Goal: Task Accomplishment & Management: Complete application form

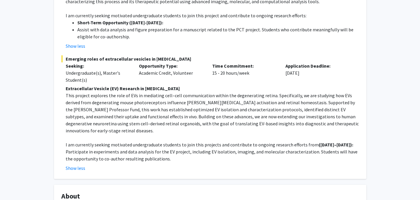
scroll to position [533, 0]
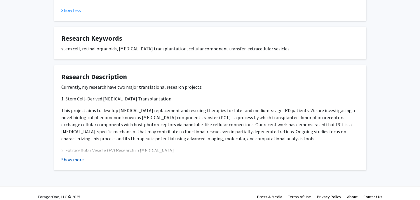
click at [76, 156] on button "Show more" at bounding box center [72, 159] width 22 height 7
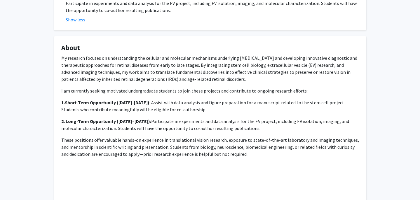
scroll to position [322, 0]
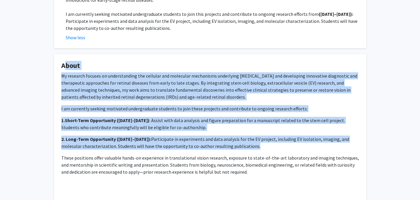
drag, startPoint x: 62, startPoint y: 58, endPoint x: 130, endPoint y: 170, distance: 130.9
click at [130, 170] on fg-card "About My research focuses on understanding the cellular and molecular mechanism…" at bounding box center [210, 142] width 313 height 177
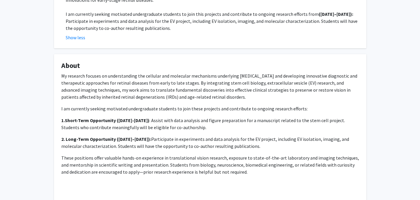
click at [125, 124] on div "My research focuses on understanding the cellular and molecular mechanisms unde…" at bounding box center [210, 143] width 298 height 143
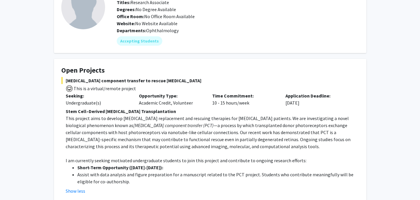
scroll to position [0, 0]
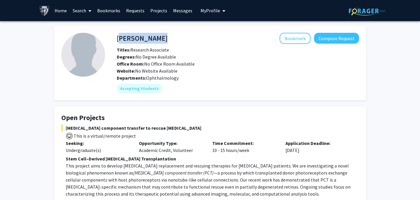
drag, startPoint x: 117, startPoint y: 37, endPoint x: 148, endPoint y: 39, distance: 30.5
click at [148, 40] on div "Ying Liu Bookmark Compose Request" at bounding box center [237, 38] width 251 height 11
copy h4 "[PERSON_NAME]"
click at [332, 40] on button "Compose Request" at bounding box center [336, 38] width 45 height 11
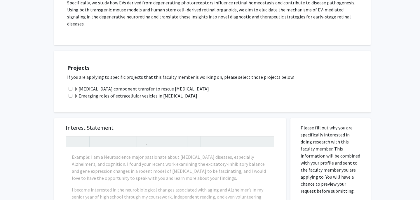
scroll to position [197, 0]
click at [69, 86] on input "checkbox" at bounding box center [71, 88] width 4 height 4
checkbox input "true"
click at [70, 93] on input "checkbox" at bounding box center [71, 95] width 4 height 4
checkbox input "true"
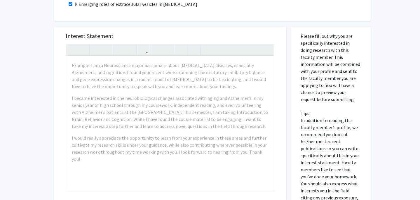
scroll to position [288, 0]
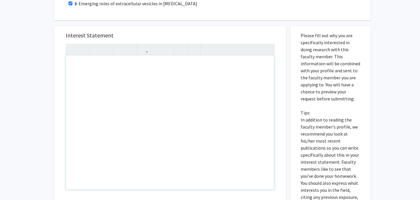
drag, startPoint x: 72, startPoint y: 57, endPoint x: 116, endPoint y: 76, distance: 47.6
click at [41, 81] on div "All Requests Request for Ying Liu Request for Ying Liu Departments: Ophthalmolo…" at bounding box center [210, 15] width 420 height 564
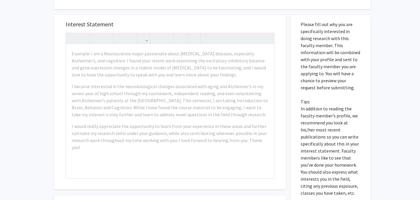
scroll to position [301, 0]
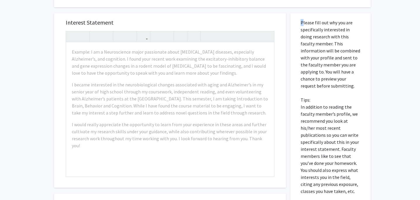
drag, startPoint x: 301, startPoint y: 14, endPoint x: 343, endPoint y: 189, distance: 179.9
click at [343, 189] on div "Please fill out why you are specifically interested in doing research with this…" at bounding box center [331, 142] width 72 height 258
copy p
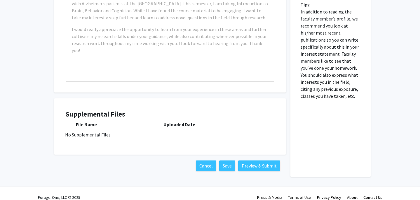
scroll to position [396, 0]
click at [97, 130] on div "No Supplemental Files" at bounding box center [170, 133] width 210 height 7
click at [161, 120] on div "File Name" at bounding box center [120, 123] width 88 height 7
click at [92, 130] on div "No Supplemental Files" at bounding box center [170, 133] width 210 height 7
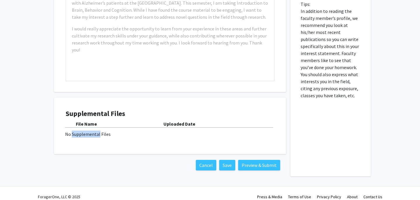
click at [92, 130] on div "No Supplemental Files" at bounding box center [170, 133] width 210 height 7
click at [114, 137] on div "Supplemental Files File Name Uploaded Date No Supplemental Files" at bounding box center [170, 125] width 221 height 44
click at [91, 130] on div "No Supplemental Files" at bounding box center [170, 133] width 210 height 7
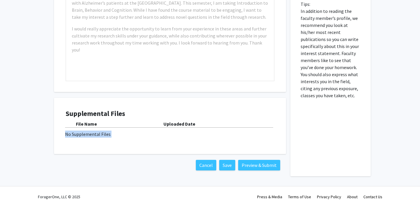
click at [91, 130] on div "No Supplemental Files" at bounding box center [170, 133] width 210 height 7
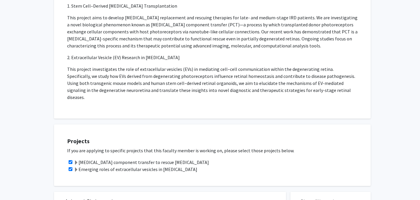
scroll to position [0, 0]
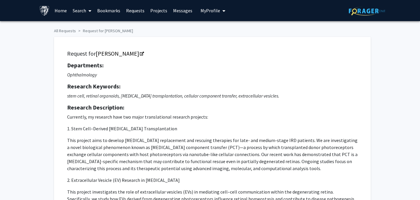
click at [223, 10] on icon "My profile dropdown to access profile and logout" at bounding box center [224, 10] width 3 height 5
drag, startPoint x: 223, startPoint y: 34, endPoint x: 332, endPoint y: 66, distance: 113.2
click at [223, 11] on icon "My profile dropdown to access profile and logout" at bounding box center [224, 10] width 3 height 5
click at [298, 67] on h5 "Departments:" at bounding box center [212, 65] width 291 height 7
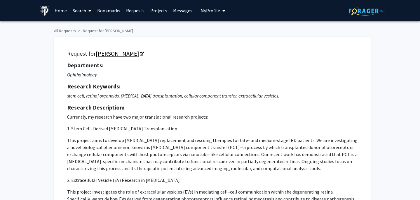
click at [140, 53] on icon "Opens in a new tab" at bounding box center [142, 54] width 4 height 4
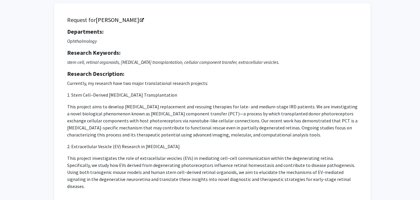
scroll to position [41, 0]
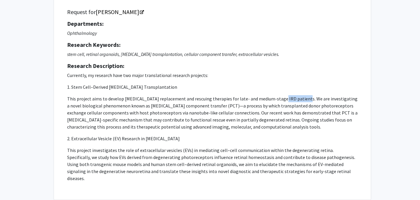
drag, startPoint x: 276, startPoint y: 98, endPoint x: 300, endPoint y: 97, distance: 23.7
click at [300, 97] on p "This project aims to develop photoreceptor replacement and rescuing therapies f…" at bounding box center [212, 112] width 291 height 35
copy p "IRD patients"
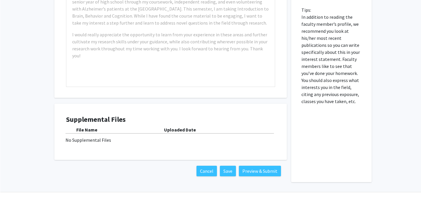
scroll to position [388, 0]
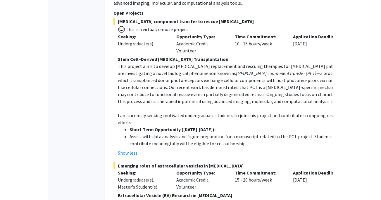
scroll to position [879, 0]
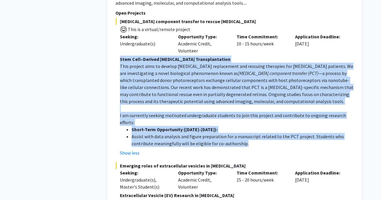
drag, startPoint x: 120, startPoint y: 30, endPoint x: 293, endPoint y: 106, distance: 188.6
click at [293, 106] on div "Stem Cell–Derived Photoreceptor Transplantation This project aims to develop ph…" at bounding box center [236, 101] width 233 height 91
copy div "Stem Cell–Derived Photoreceptor Transplantation This project aims to develop ph…"
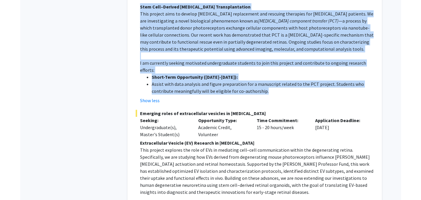
scroll to position [933, 0]
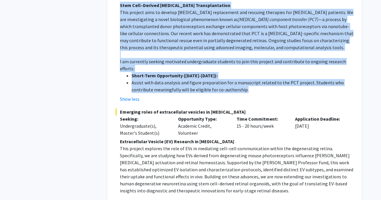
drag, startPoint x: 119, startPoint y: 107, endPoint x: 296, endPoint y: 190, distance: 195.4
click at [296, 190] on div "Extracellular Vesicle (EV) Research in Retinal Degeneration This project explor…" at bounding box center [236, 183] width 233 height 91
copy div "Extracellular Vesicle (EV) Research in Retinal Degeneration This project explor…"
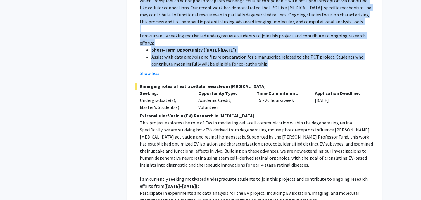
scroll to position [962, 0]
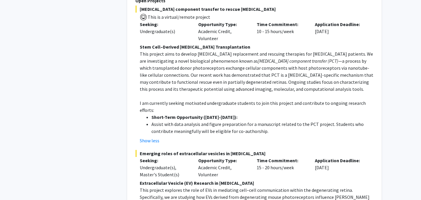
click at [337, 50] on p "This project aims to develop photoreceptor replacement and rescuing therapies f…" at bounding box center [256, 71] width 233 height 42
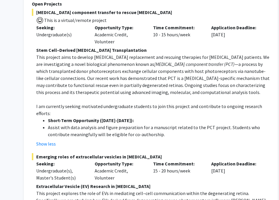
scroll to position [890, 68]
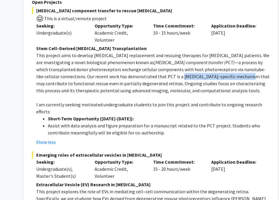
drag, startPoint x: 156, startPoint y: 48, endPoint x: 223, endPoint y: 49, distance: 66.9
click at [223, 52] on p "This project aims to develop photoreceptor replacement and rescuing therapies f…" at bounding box center [152, 73] width 233 height 42
copy p "photoreceptor-specific mechanism"
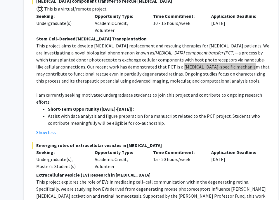
scroll to position [901, 68]
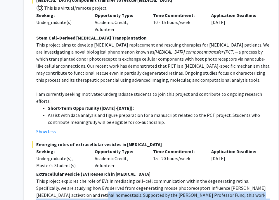
drag, startPoint x: 61, startPoint y: 160, endPoint x: 261, endPoint y: 164, distance: 200.4
click at [261, 177] on p "This project explores the role of EVs in mediating cell–cell communication with…" at bounding box center [152, 201] width 233 height 49
copy p ". Supported by the Wilmer Pooled Professor Fund, this work has established opti…"
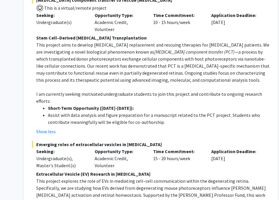
click at [96, 177] on p "This project explores the role of EVs in mediating cell–cell communication with…" at bounding box center [152, 201] width 233 height 49
drag, startPoint x: 98, startPoint y: 174, endPoint x: 103, endPoint y: 189, distance: 15.7
click at [103, 189] on p "This project explores the role of EVs in mediating cell–cell communication with…" at bounding box center [152, 201] width 233 height 49
copy p "are now extending our investigations to human degenerative neuroretina using st…"
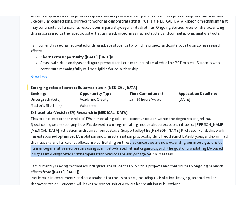
scroll to position [973, 68]
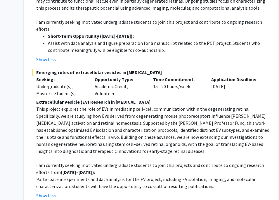
click at [135, 154] on p at bounding box center [152, 157] width 233 height 7
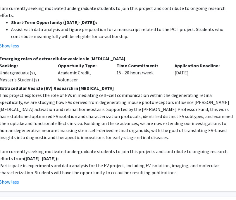
scroll to position [986, 99]
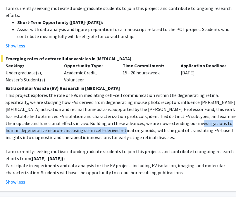
drag, startPoint x: 145, startPoint y: 88, endPoint x: 64, endPoint y: 96, distance: 81.9
click at [64, 96] on p "This project explores the role of EVs in mediating cell–cell communication with…" at bounding box center [122, 115] width 233 height 49
copy p "human degenerative neuroretina using stem cell–derived retinal organoids,"
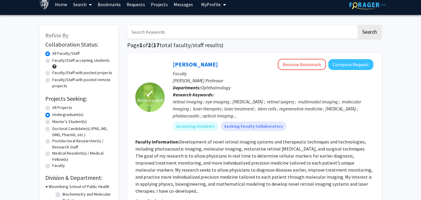
scroll to position [0, 0]
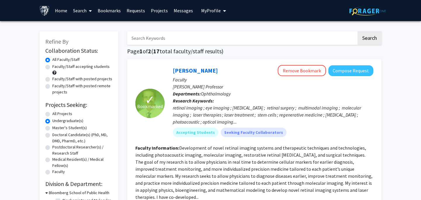
click at [205, 12] on span "My Profile" at bounding box center [211, 11] width 20 height 6
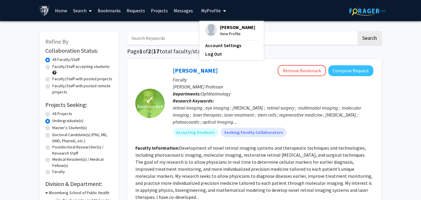
click at [225, 27] on span "[PERSON_NAME]" at bounding box center [237, 27] width 35 height 6
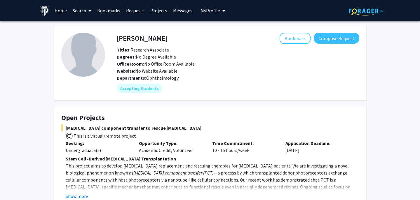
click at [208, 11] on span "My Profile" at bounding box center [211, 11] width 20 height 6
click at [228, 30] on span "[PERSON_NAME]" at bounding box center [236, 27] width 35 height 6
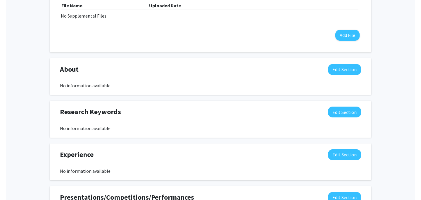
scroll to position [291, 0]
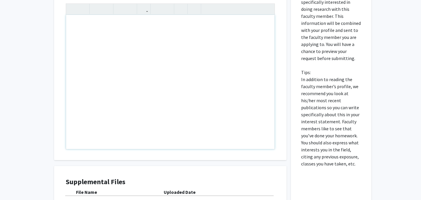
scroll to position [329, 0]
click at [169, 92] on div "Note to users with screen readers: Please press Alt+0 or Option+0 to deactivate…" at bounding box center [170, 81] width 208 height 134
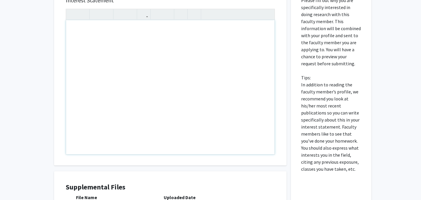
paste div "Note to users with screen readers: Please press Alt+0 or Option+0 to deactivate…"
type textarea "<br><br><p>My name is Akshita and I’m a junior here at Hopkins double majoring …"
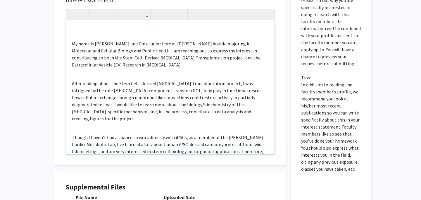
click at [116, 29] on div "My name is Akshita and I’m a junior here at Hopkins double majoring in Molecula…" at bounding box center [170, 87] width 208 height 134
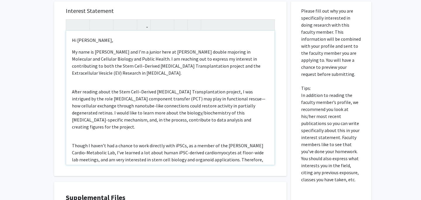
scroll to position [313, 0]
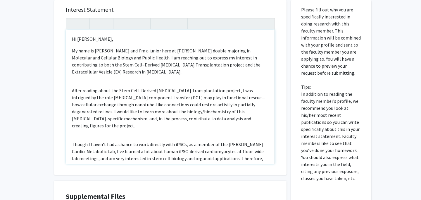
click at [101, 75] on p "My name is Akshita and I’m a junior here at Hopkins double majoring in Molecula…" at bounding box center [170, 148] width 197 height 203
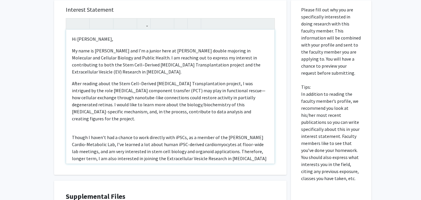
click at [97, 112] on p "My name is Akshita and I’m a junior here at Hopkins double majoring in Molecula…" at bounding box center [170, 145] width 197 height 196
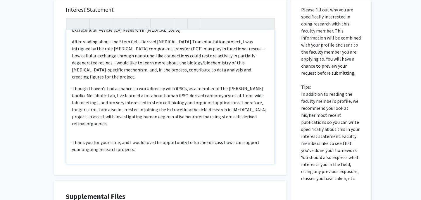
scroll to position [45, 0]
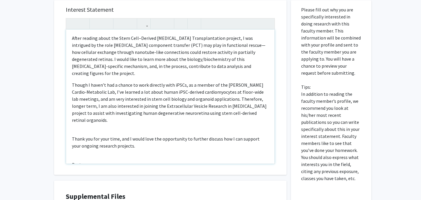
click at [98, 115] on p "My name is Akshita and I’m a junior here at Hopkins double majoring in Molecula…" at bounding box center [170, 96] width 197 height 189
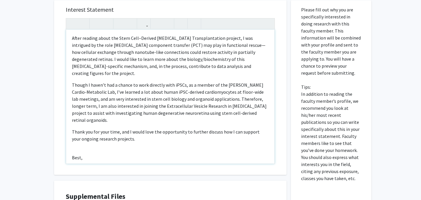
click at [97, 133] on p "My name is Akshita and I’m a junior here at Hopkins double majoring in Molecula…" at bounding box center [170, 93] width 197 height 182
click at [89, 141] on p "My name is Akshita and I’m a junior here at Hopkins double majoring in Molecula…" at bounding box center [170, 89] width 197 height 175
type textarea "<p>Hi Dr. Liu,</p><p><p>My name is Akshita and I’m a junior here at Hopkins dou…"
click at [91, 132] on p "My name is Akshita and I’m a junior here at Hopkins double majoring in Molecula…" at bounding box center [170, 89] width 197 height 175
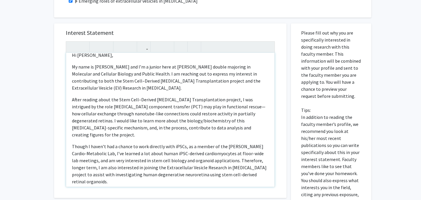
scroll to position [63, 0]
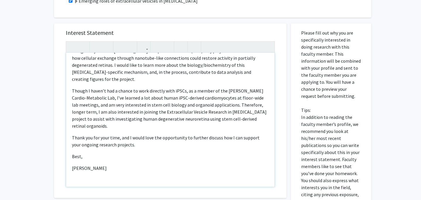
click at [200, 134] on p "Thank you for your time, and I would love the opportunity to further discuss ho…" at bounding box center [170, 141] width 197 height 14
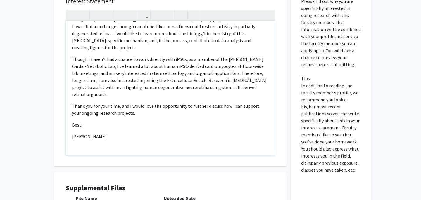
scroll to position [0, 0]
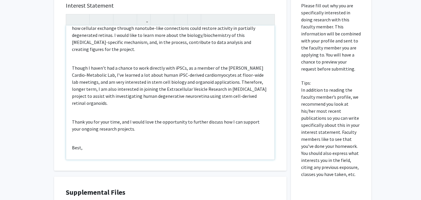
scroll to position [112, 0]
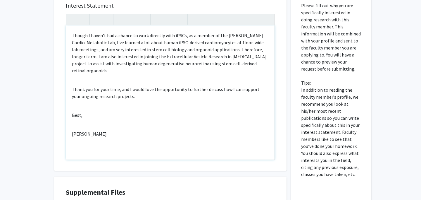
click at [154, 86] on p "Thank you for your time, and I would love the opportunity to further discuss ho…" at bounding box center [170, 93] width 197 height 14
click at [106, 144] on div "Hi Dr. Liu, My name is Akshita and I’m a junior here at Hopkins double majoring…" at bounding box center [170, 92] width 208 height 134
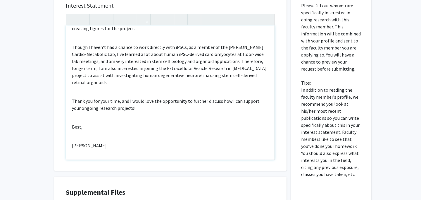
scroll to position [93, 0]
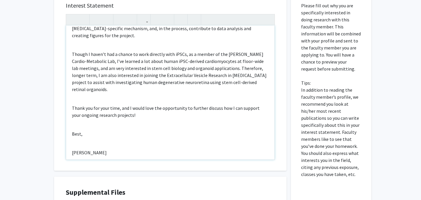
click at [86, 128] on div "Hi Dr. Liu, My name is Akshita and I’m a junior here at Hopkins double majoring…" at bounding box center [170, 92] width 208 height 134
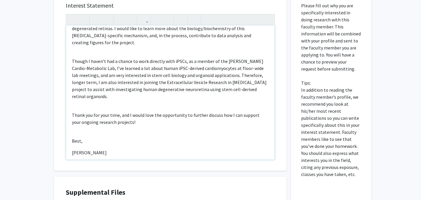
click at [83, 118] on div "Hi Dr. Liu, My name is Akshita and I’m a junior here at Hopkins double majoring…" at bounding box center [170, 92] width 208 height 134
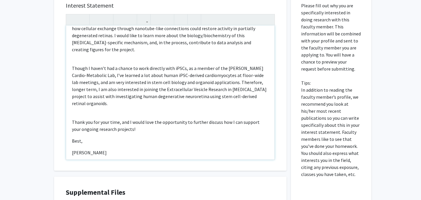
click at [88, 99] on div "Hi Dr. Liu, My name is Akshita and I’m a junior here at Hopkins double majoring…" at bounding box center [170, 92] width 208 height 134
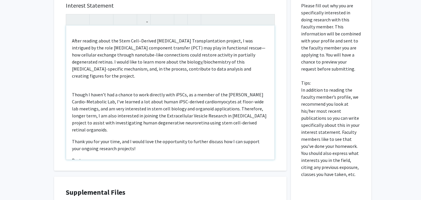
scroll to position [41, 0]
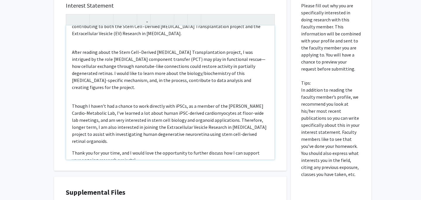
click at [88, 81] on div "Hi Dr. Liu, My name is Akshita and I’m a junior here at Hopkins double majoring…" at bounding box center [170, 92] width 208 height 134
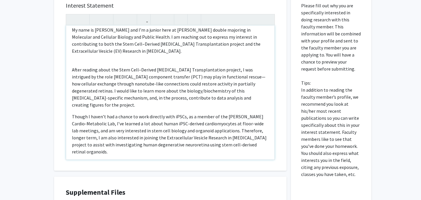
scroll to position [11, 0]
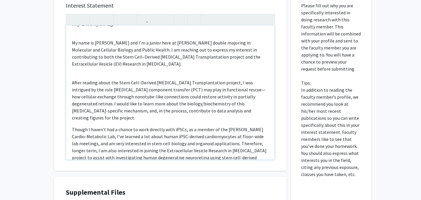
click at [84, 65] on div "Hi Dr. Liu, My name is Akshita and I’m a junior here at Hopkins double majoring…" at bounding box center [170, 92] width 208 height 134
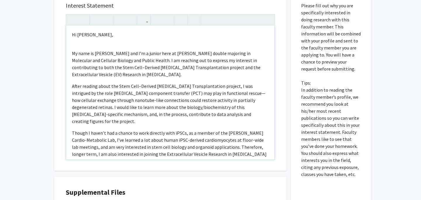
scroll to position [0, 0]
click at [82, 41] on div "Hi Dr. Liu, My name is Akshita and I’m a junior here at Hopkins double majoring…" at bounding box center [170, 92] width 208 height 134
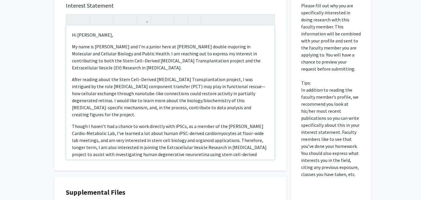
click at [93, 32] on div "Hi Dr. Liu, My name is Akshita and I’m a junior here at Hopkins double majoring…" at bounding box center [170, 92] width 208 height 134
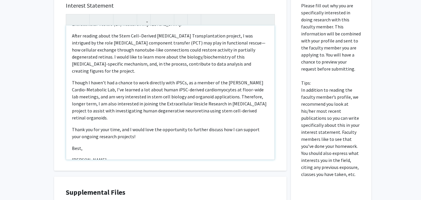
scroll to position [45, 0]
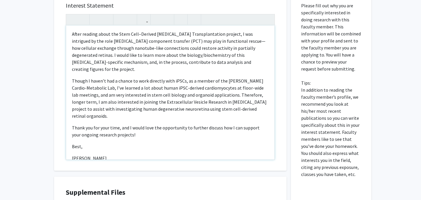
click at [130, 124] on p "Thank you for your time, and I would love the opportunity to further discuss ho…" at bounding box center [170, 131] width 197 height 14
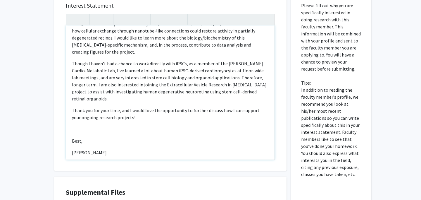
click at [93, 133] on div "Hi Dr. Liu, My name is Akshita and I’m a junior here at Hopkins double majoring…" at bounding box center [170, 92] width 208 height 134
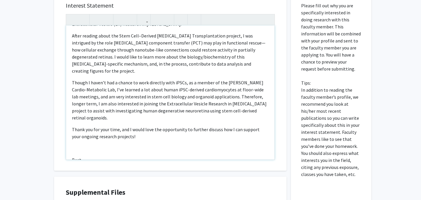
scroll to position [40, 0]
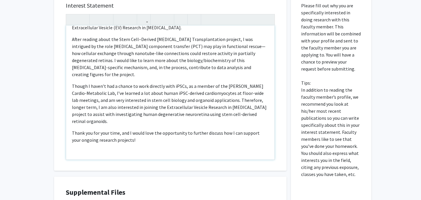
click at [123, 148] on p "Note to users with screen readers: Please press Alt+0 or Option+0 to deactivate…" at bounding box center [170, 151] width 197 height 7
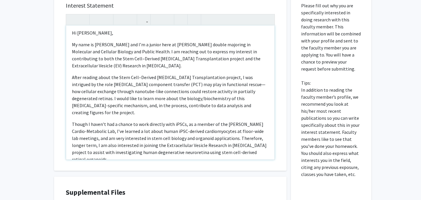
scroll to position [0, 0]
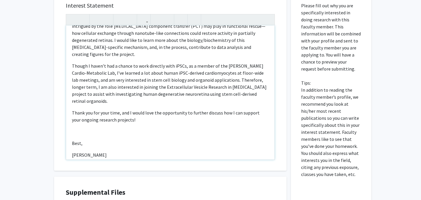
type textarea "<p>Hi Dr. Liu,</p><p>My name is Akshita and I’m a junior here at Hopkins double…"
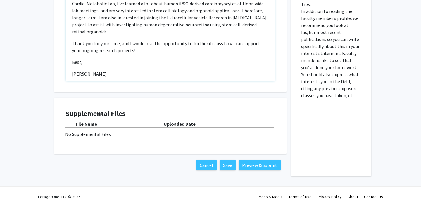
scroll to position [394, 0]
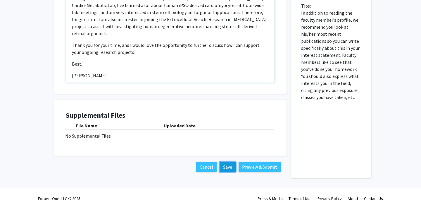
click at [230, 161] on button "Save" at bounding box center [227, 166] width 16 height 11
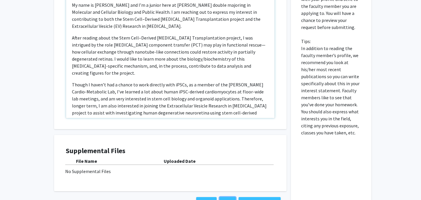
scroll to position [396, 0]
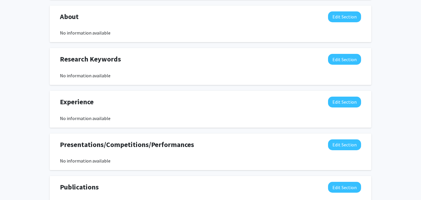
scroll to position [179, 0]
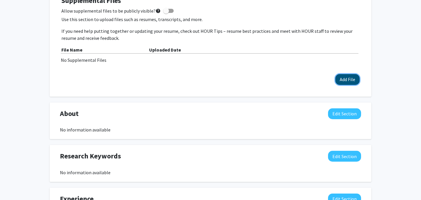
click at [345, 79] on button "Add File" at bounding box center [347, 79] width 24 height 11
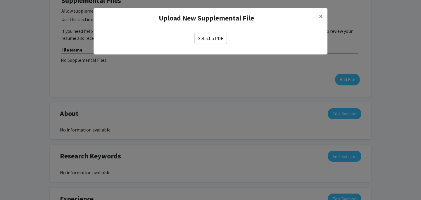
click at [211, 35] on label "Select a PDF" at bounding box center [210, 38] width 32 height 11
click at [0, 0] on input "Select a PDF" at bounding box center [0, 0] width 0 height 0
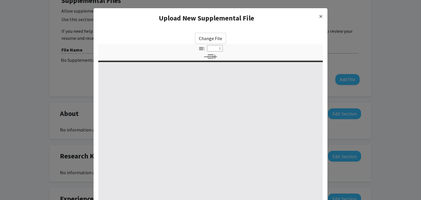
select select "custom"
type input "0"
select select "custom"
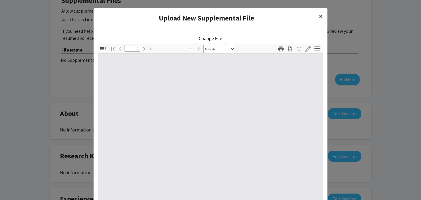
type input "1"
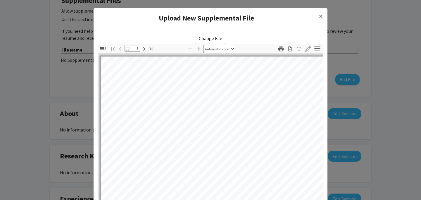
select select "auto"
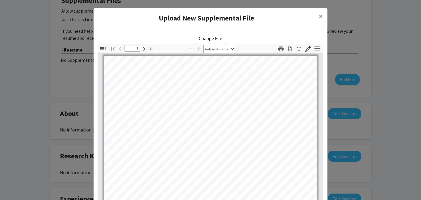
click at [221, 36] on label "Change File" at bounding box center [210, 38] width 31 height 11
click at [0, 0] on input "Change File" at bounding box center [0, 0] width 0 height 0
type input "0"
select select "custom"
type input "1"
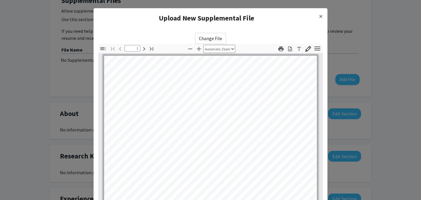
scroll to position [3, 0]
select select "auto"
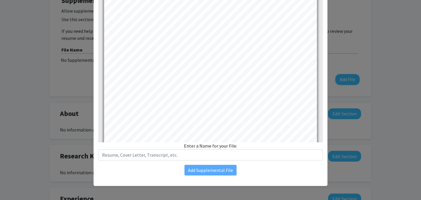
scroll to position [115, 0]
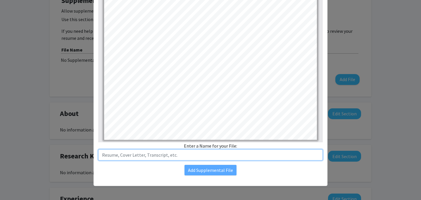
click at [214, 152] on input "text" at bounding box center [210, 154] width 224 height 11
type input "Resume"
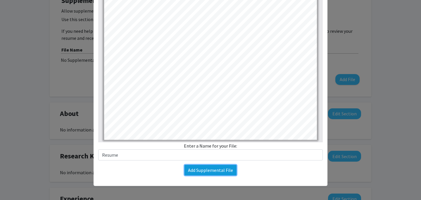
click at [227, 170] on button "Add Supplemental File" at bounding box center [210, 169] width 52 height 11
click at [217, 171] on button "Add Supplemental File" at bounding box center [210, 169] width 52 height 11
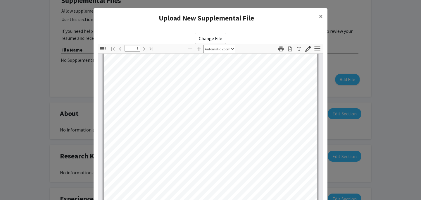
scroll to position [77, 0]
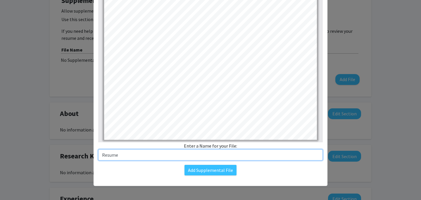
click at [221, 151] on input "Resume" at bounding box center [210, 154] width 224 height 11
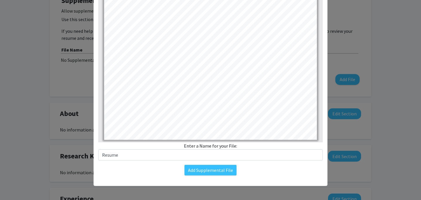
click at [246, 173] on div "Add Supplemental File" at bounding box center [210, 169] width 224 height 11
click at [218, 166] on button "Add Supplemental File" at bounding box center [210, 169] width 52 height 11
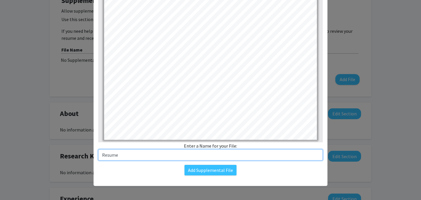
click at [214, 155] on input "Resume" at bounding box center [210, 154] width 224 height 11
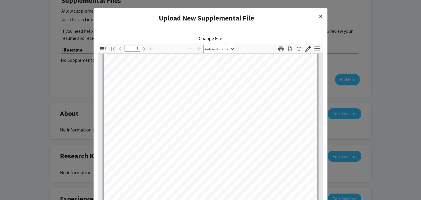
click at [319, 17] on span "×" at bounding box center [321, 16] width 4 height 9
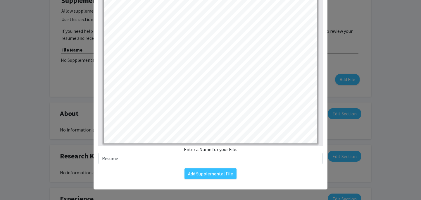
scroll to position [77, 0]
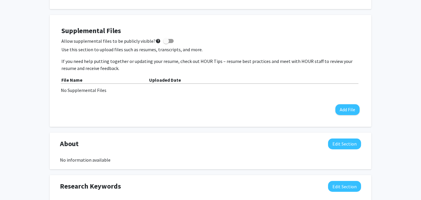
scroll to position [153, 0]
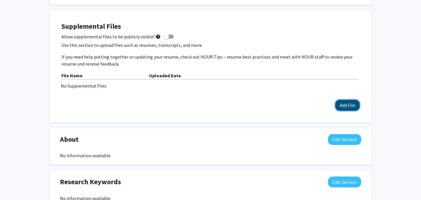
click at [348, 104] on button "Add File" at bounding box center [347, 105] width 24 height 11
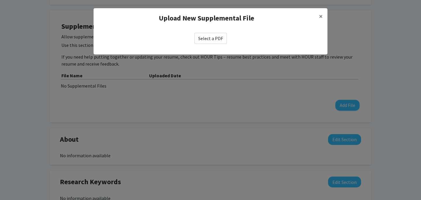
click at [213, 38] on label "Select a PDF" at bounding box center [210, 38] width 32 height 11
click at [0, 0] on input "Select a PDF" at bounding box center [0, 0] width 0 height 0
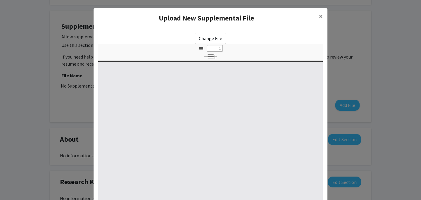
select select "custom"
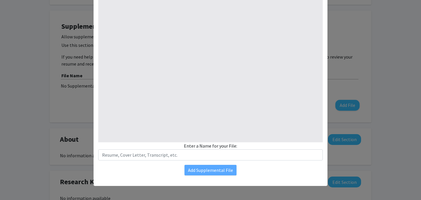
type input "0"
select select "custom"
type input "1"
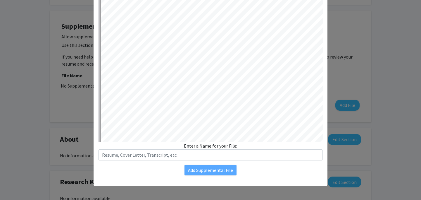
select select "auto"
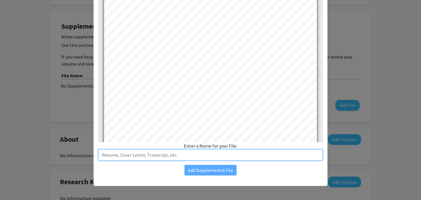
click at [204, 155] on input "text" at bounding box center [210, 154] width 224 height 11
type input "Resume"
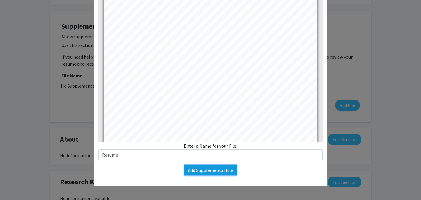
click at [226, 169] on button "Add Supplemental File" at bounding box center [210, 169] width 52 height 11
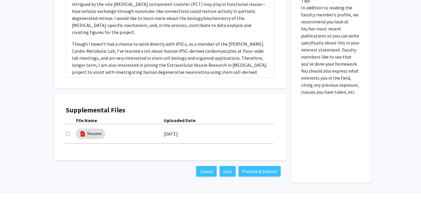
scroll to position [400, 0]
click at [68, 131] on input "checkbox" at bounding box center [68, 133] width 4 height 4
checkbox input "true"
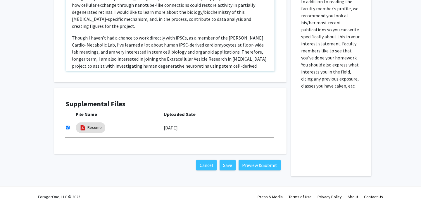
scroll to position [51, 0]
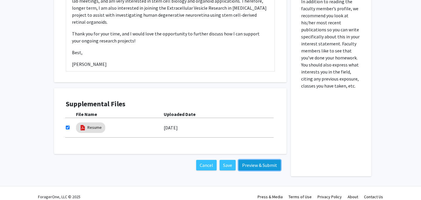
click at [249, 160] on button "Preview & Submit" at bounding box center [259, 165] width 42 height 11
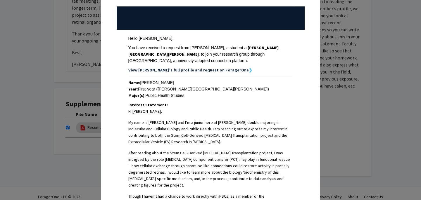
scroll to position [0, 0]
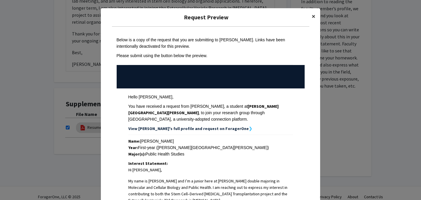
click at [312, 18] on span "×" at bounding box center [313, 16] width 4 height 9
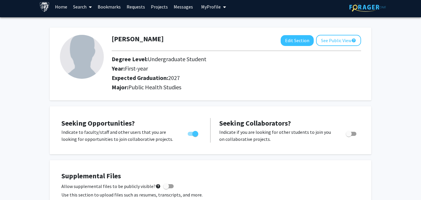
scroll to position [6, 0]
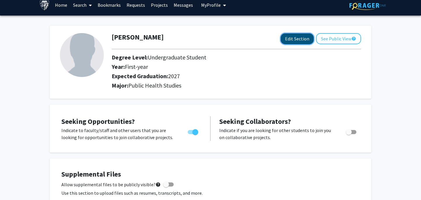
click at [288, 39] on button "Edit Section" at bounding box center [296, 38] width 33 height 11
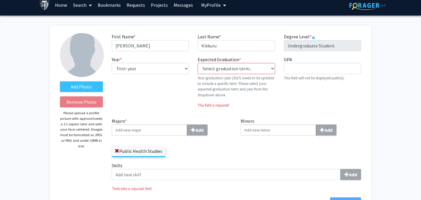
click at [145, 75] on div "Year * required --- First-year Sophomore Junior Senior Postbaccalaureate Certif…" at bounding box center [150, 84] width 86 height 57
click at [141, 70] on select "--- First-year Sophomore Junior Senior Postbaccalaureate Certificate" at bounding box center [150, 68] width 77 height 11
select select "junior"
click at [112, 63] on select "--- First-year Sophomore Junior Senior Postbaccalaureate Certificate" at bounding box center [150, 68] width 77 height 11
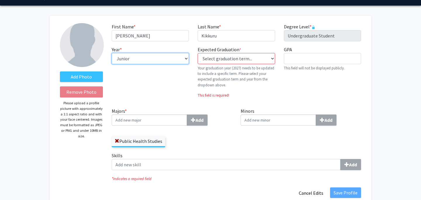
scroll to position [16, 0]
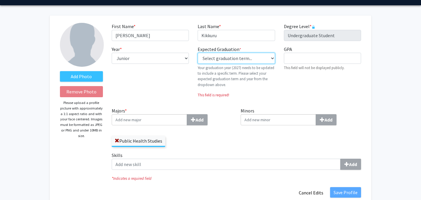
click at [262, 57] on select "Select graduation term... Previous: 2027 (Please select a specific term) Spring…" at bounding box center [235, 58] width 77 height 11
select select "38: spring_2027"
click at [197, 53] on select "Select graduation term... Previous: 2027 (Please select a specific term) Spring…" at bounding box center [235, 58] width 77 height 11
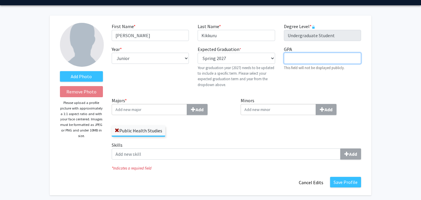
click at [301, 58] on input "GPA required" at bounding box center [322, 58] width 77 height 11
type input "3.96"
click at [304, 87] on div "GPA required 3.96 This field will not be displayed publicly." at bounding box center [322, 69] width 86 height 46
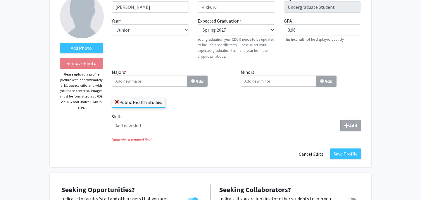
scroll to position [52, 0]
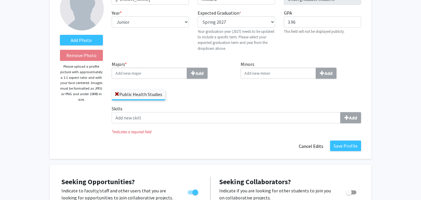
click at [166, 74] on input "Majors * Add" at bounding box center [149, 72] width 75 height 11
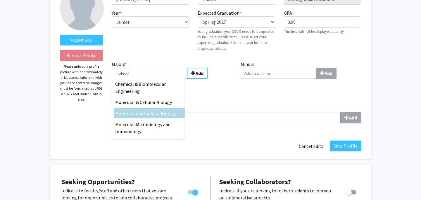
type input "molecul"
click at [159, 112] on span "ar and Cellular Biology" at bounding box center [153, 113] width 45 height 6
click at [159, 79] on input "molecul" at bounding box center [149, 72] width 75 height 11
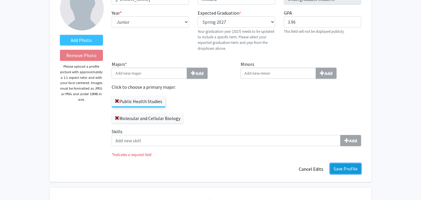
click at [342, 169] on button "Save Profile" at bounding box center [345, 168] width 31 height 11
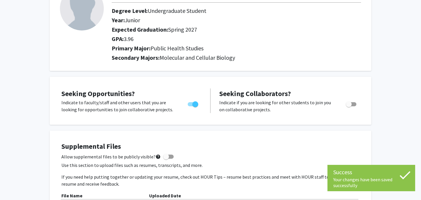
scroll to position [0, 0]
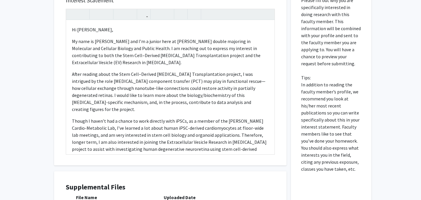
scroll to position [406, 0]
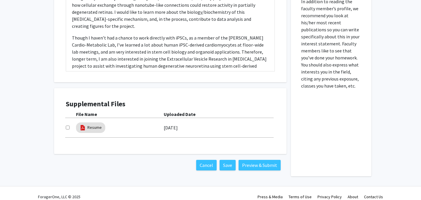
click at [67, 125] on input "checkbox" at bounding box center [68, 127] width 4 height 4
checkbox input "true"
click at [253, 160] on button "Preview & Submit" at bounding box center [259, 165] width 42 height 11
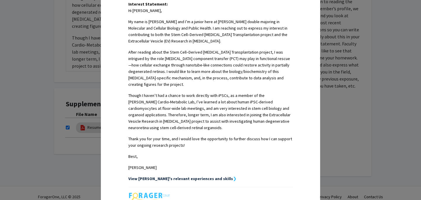
scroll to position [223, 0]
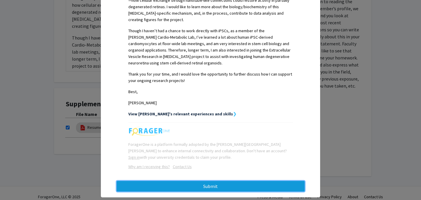
click at [200, 181] on button "Submit" at bounding box center [211, 186] width 188 height 11
